Goal: Navigation & Orientation: Understand site structure

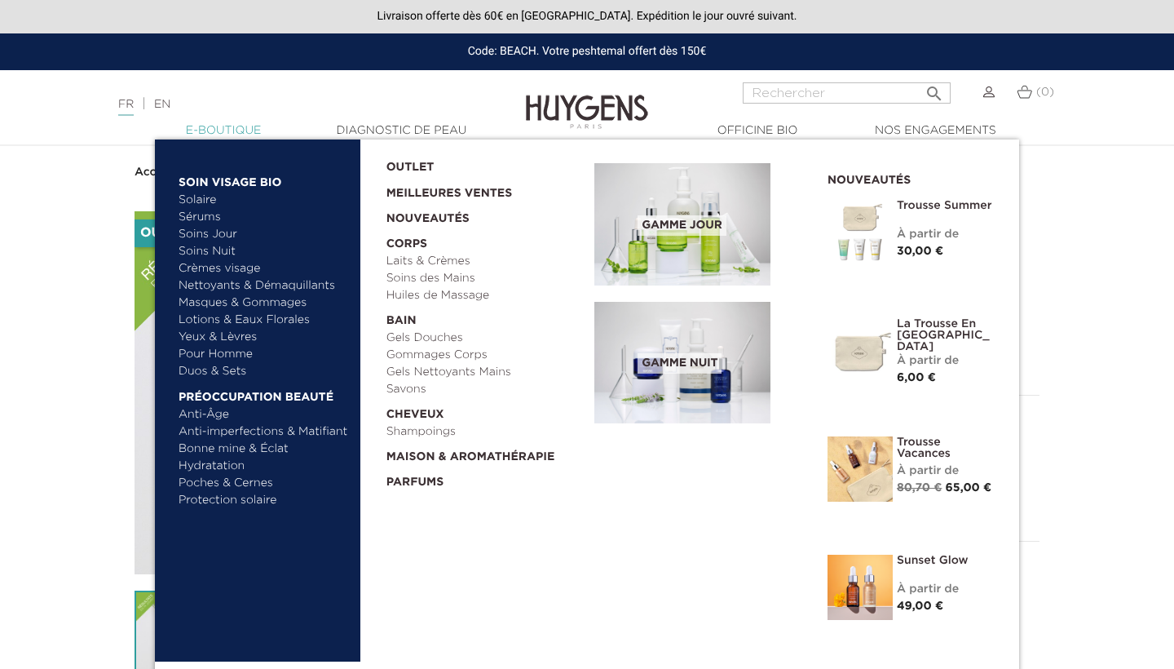
click at [237, 131] on link "  E-Boutique" at bounding box center [223, 130] width 163 height 17
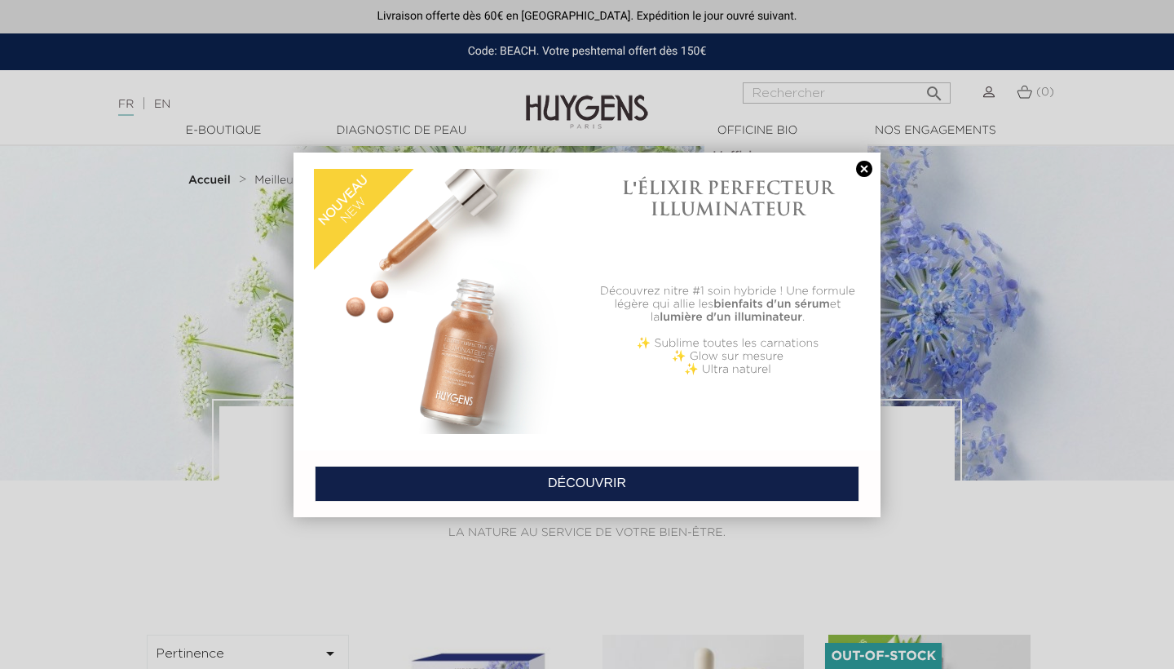
click at [864, 169] on link at bounding box center [864, 169] width 23 height 17
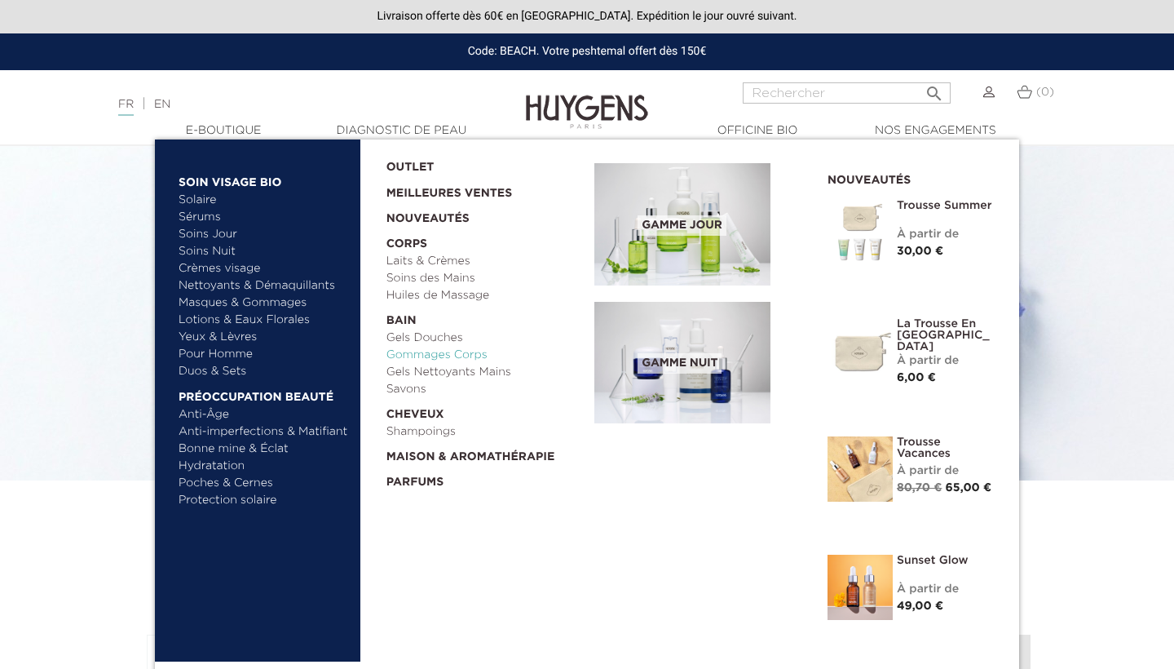
click at [484, 352] on link "Gommages Corps" at bounding box center [485, 355] width 197 height 17
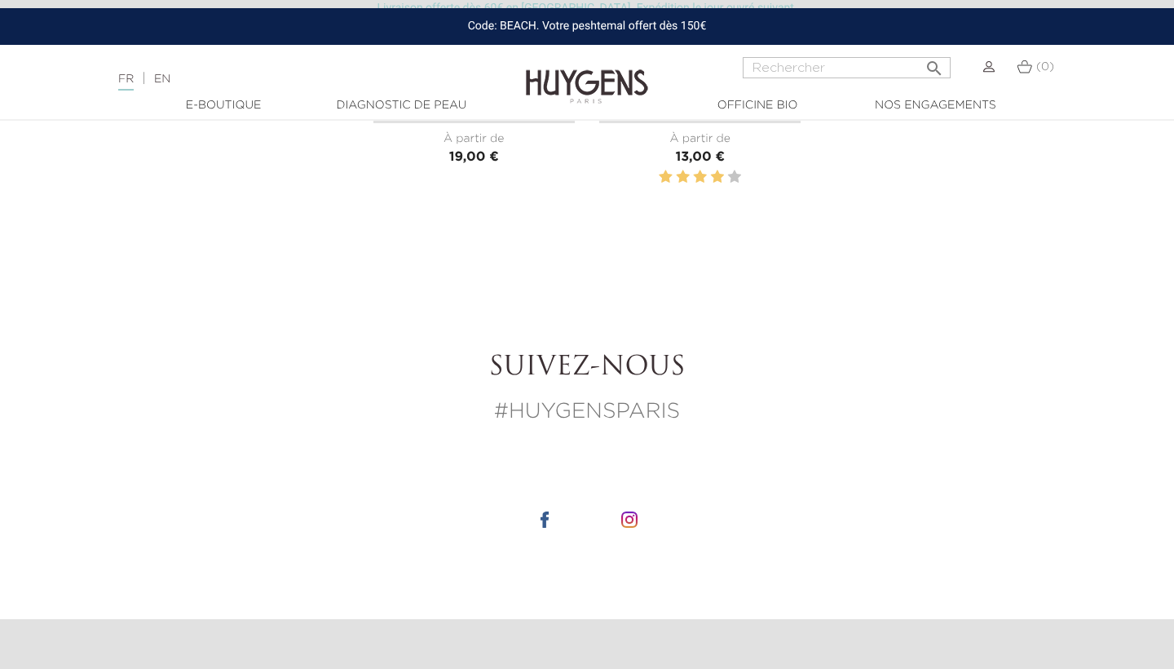
scroll to position [195, 0]
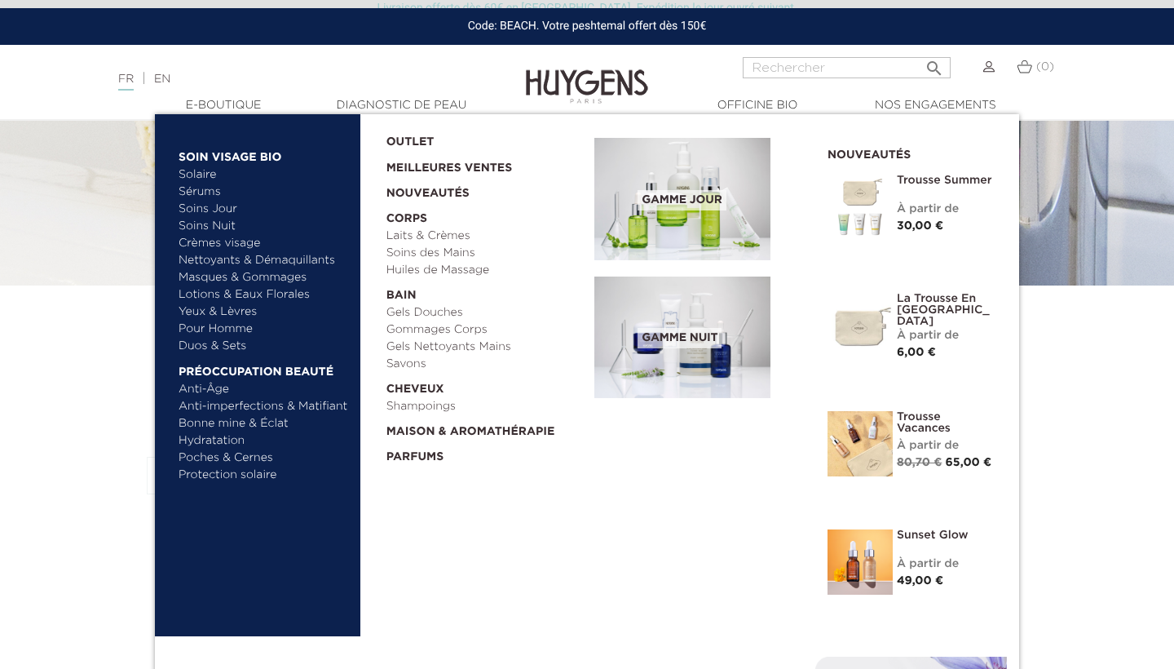
click at [644, 214] on img at bounding box center [683, 199] width 176 height 122
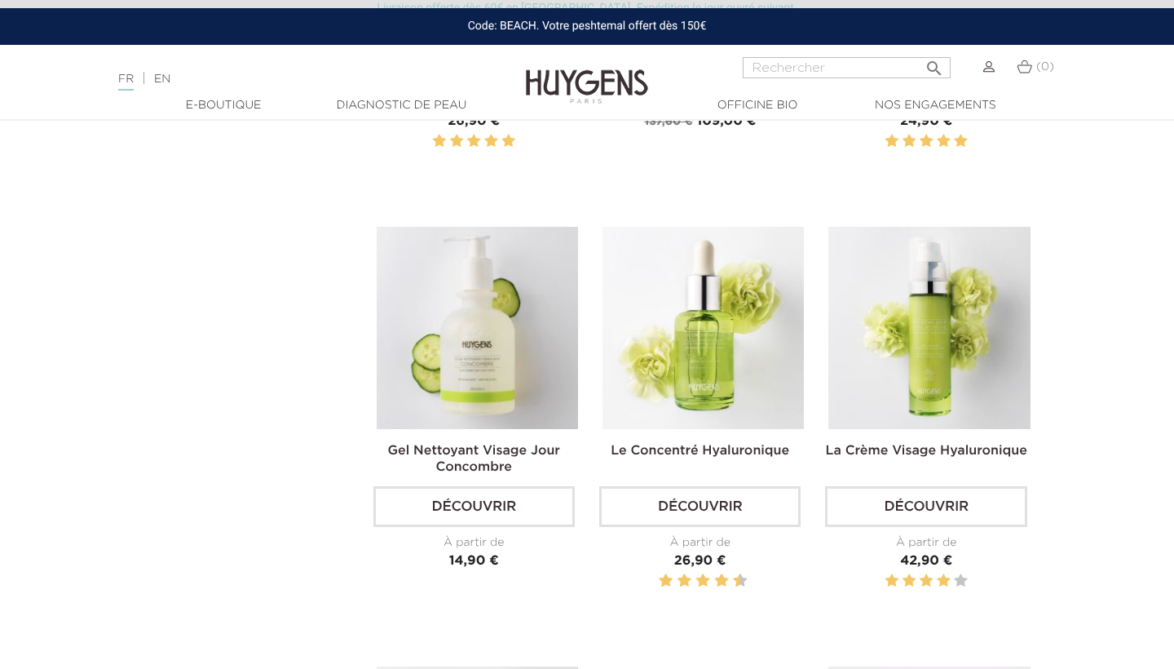
scroll to position [386, 0]
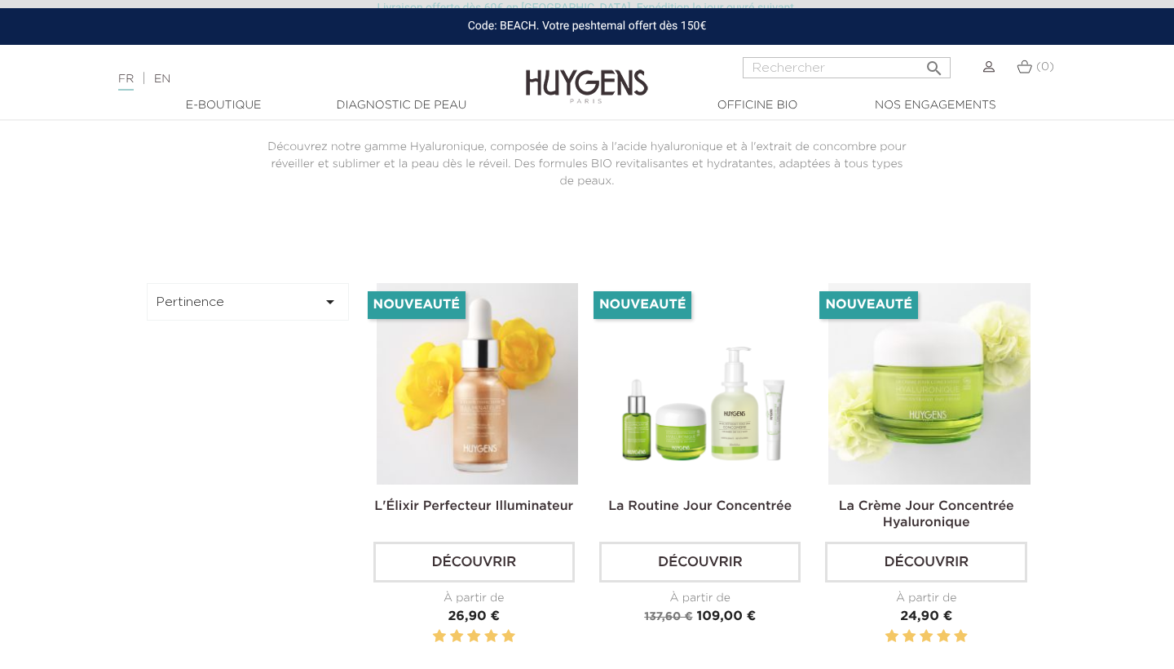
click at [418, 114] on div at bounding box center [587, 108] width 1174 height 22
click at [425, 104] on link "Diagnostic de peau" at bounding box center [401, 105] width 163 height 17
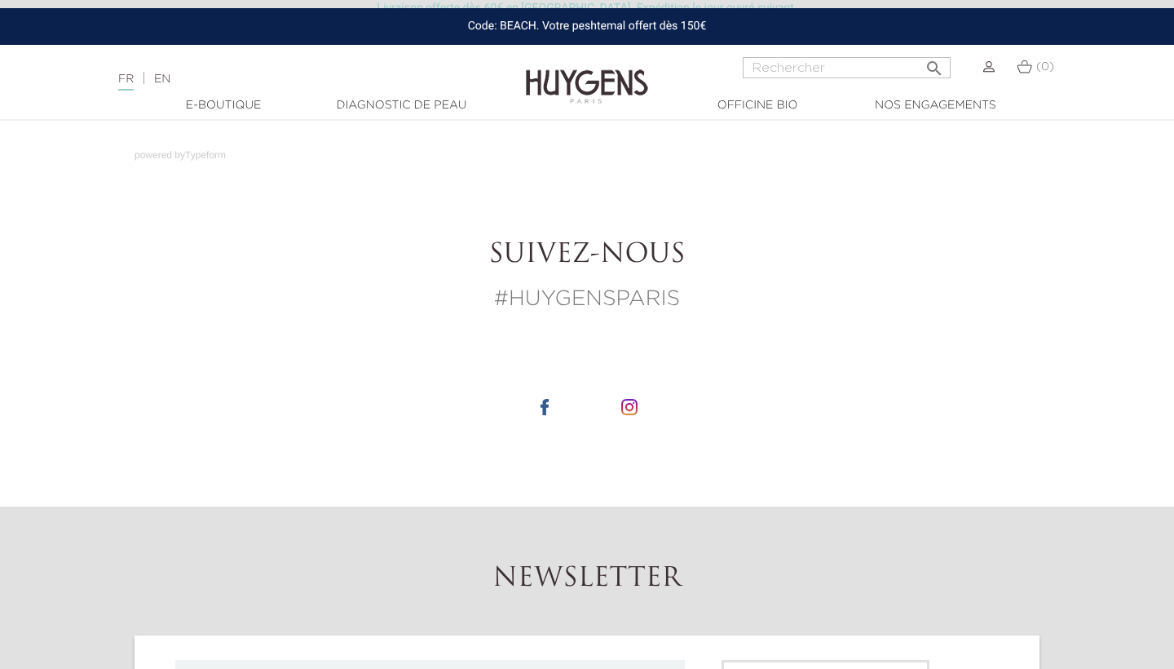
scroll to position [518, 0]
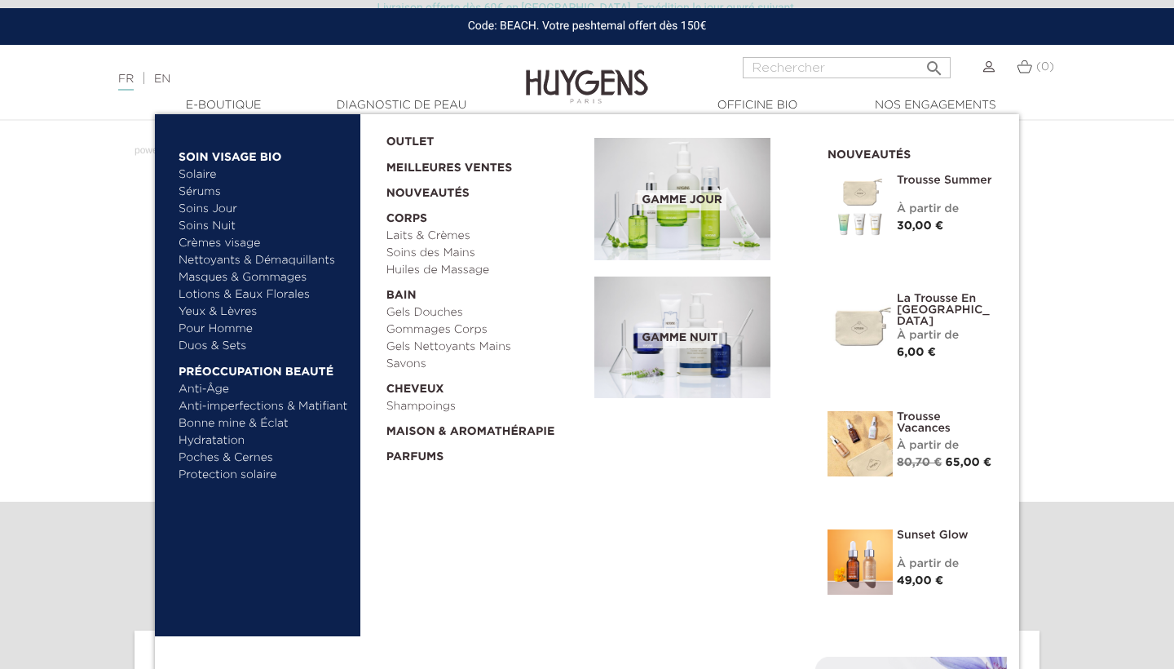
click at [239, 309] on link "Yeux & Lèvres" at bounding box center [264, 311] width 170 height 17
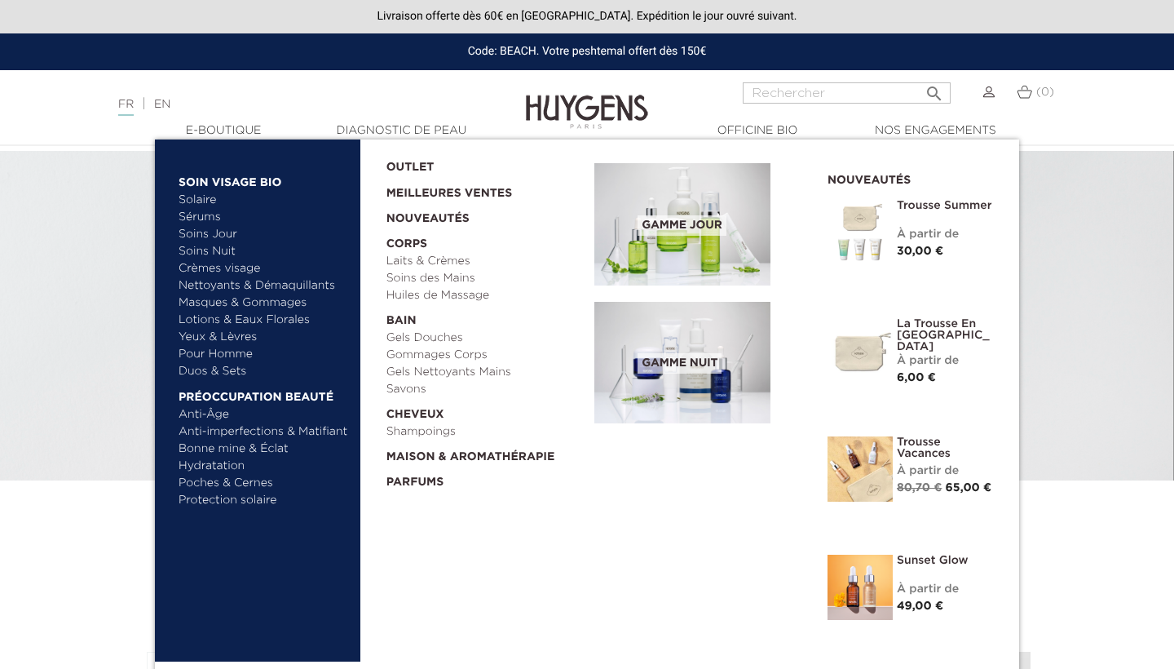
click at [213, 263] on link "Crèmes visage" at bounding box center [264, 268] width 170 height 17
